Goal: Task Accomplishment & Management: Use online tool/utility

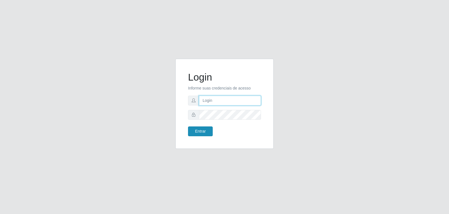
type input "[EMAIL_ADDRESS][DOMAIN_NAME]"
click at [199, 133] on button "Entrar" at bounding box center [200, 132] width 25 height 10
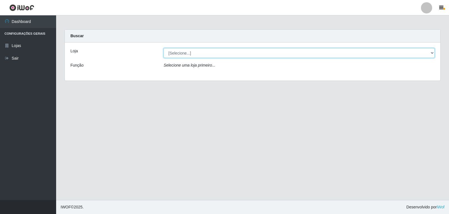
click at [174, 54] on select "[Selecione...] [PERSON_NAME]" at bounding box center [298, 53] width 271 height 10
select select "523"
click at [163, 48] on select "[Selecione...] [PERSON_NAME]" at bounding box center [298, 53] width 271 height 10
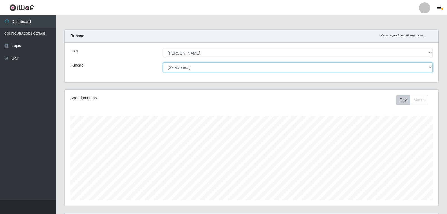
click at [179, 68] on select "[Selecione...] Embalador Embalador + Embalador ++ Panfleteiro Panfleteiro + Pan…" at bounding box center [298, 68] width 270 height 10
click at [163, 63] on select "[Selecione...] Embalador Embalador + Embalador ++ Panfleteiro Panfleteiro + Pan…" at bounding box center [298, 68] width 270 height 10
click at [429, 68] on select "[Selecione...] Embalador Embalador + Embalador ++ Panfleteiro Panfleteiro + Pan…" at bounding box center [298, 68] width 270 height 10
click at [163, 63] on select "[Selecione...] Embalador Embalador + Embalador ++ Panfleteiro Panfleteiro + Pan…" at bounding box center [298, 68] width 270 height 10
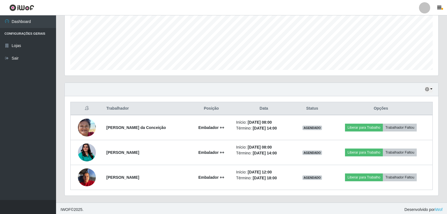
scroll to position [133, 0]
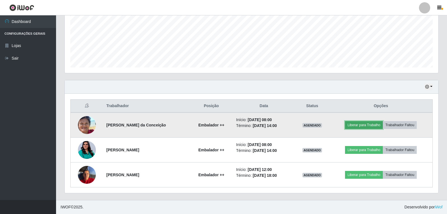
click at [359, 124] on button "Liberar para Trabalho" at bounding box center [364, 125] width 38 height 8
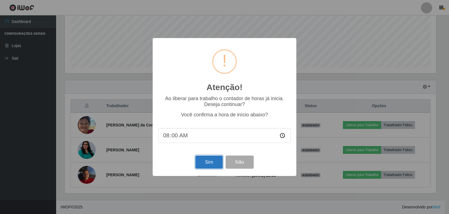
click at [216, 166] on button "Sim" at bounding box center [208, 162] width 27 height 13
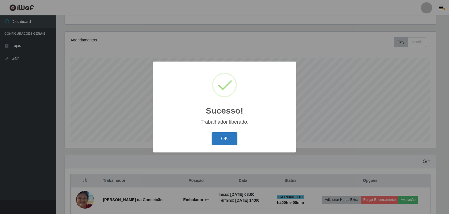
click at [222, 140] on button "OK" at bounding box center [224, 139] width 26 height 13
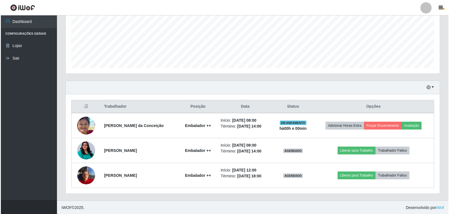
scroll to position [133, 0]
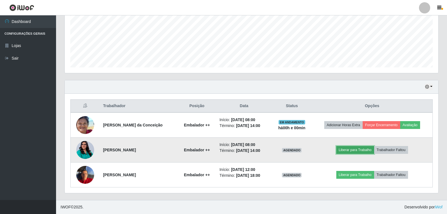
click at [353, 150] on button "Liberar para Trabalho" at bounding box center [355, 150] width 38 height 8
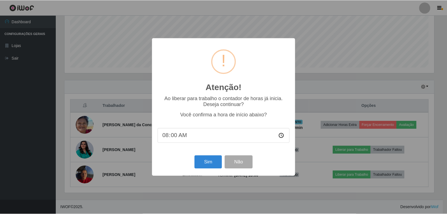
scroll to position [116, 371]
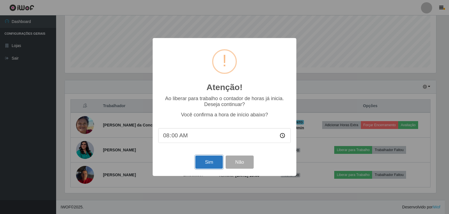
click at [206, 163] on button "Sim" at bounding box center [208, 162] width 27 height 13
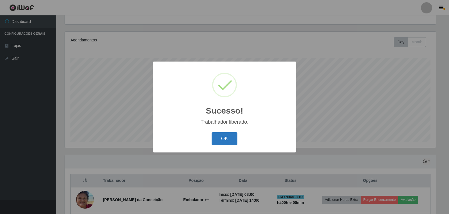
click at [228, 138] on button "OK" at bounding box center [224, 139] width 26 height 13
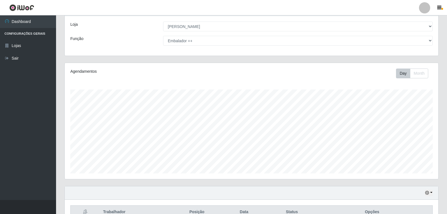
scroll to position [0, 0]
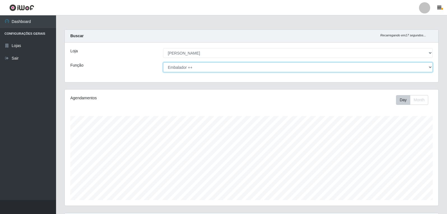
click at [432, 68] on select "[Selecione...] Embalador Embalador + Embalador ++ Panfleteiro Panfleteiro + Pan…" at bounding box center [298, 68] width 270 height 10
click at [163, 63] on select "[Selecione...] Embalador Embalador + Embalador ++ Panfleteiro Panfleteiro + Pan…" at bounding box center [298, 68] width 270 height 10
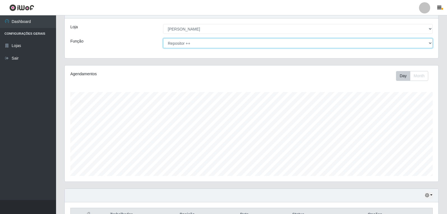
scroll to position [83, 0]
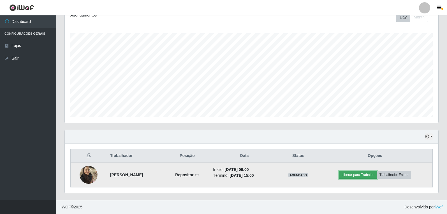
click at [371, 175] on button "Liberar para Trabalho" at bounding box center [358, 175] width 38 height 8
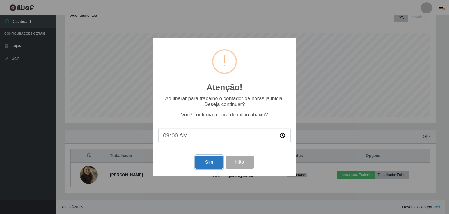
click at [208, 160] on button "Sim" at bounding box center [208, 162] width 27 height 13
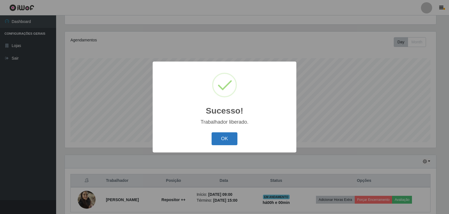
click at [228, 137] on button "OK" at bounding box center [224, 139] width 26 height 13
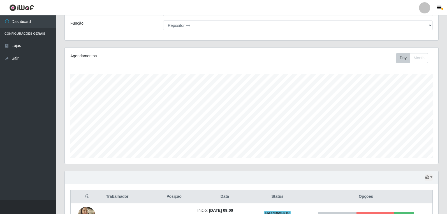
scroll to position [0, 0]
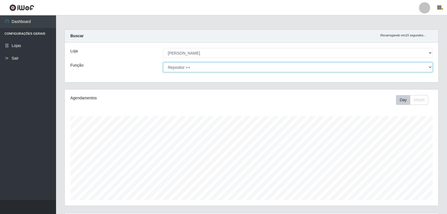
click at [186, 68] on select "[Selecione...] Embalador Embalador + Embalador ++ Panfleteiro Panfleteiro + Pan…" at bounding box center [298, 68] width 270 height 10
select select "71"
click at [163, 63] on select "[Selecione...] Embalador Embalador + Embalador ++ Panfleteiro Panfleteiro + Pan…" at bounding box center [298, 68] width 270 height 10
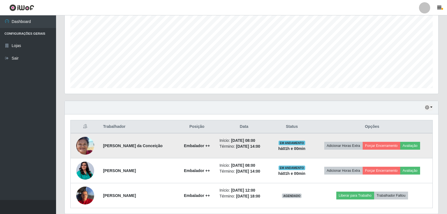
scroll to position [133, 0]
